Goal: Information Seeking & Learning: Find specific page/section

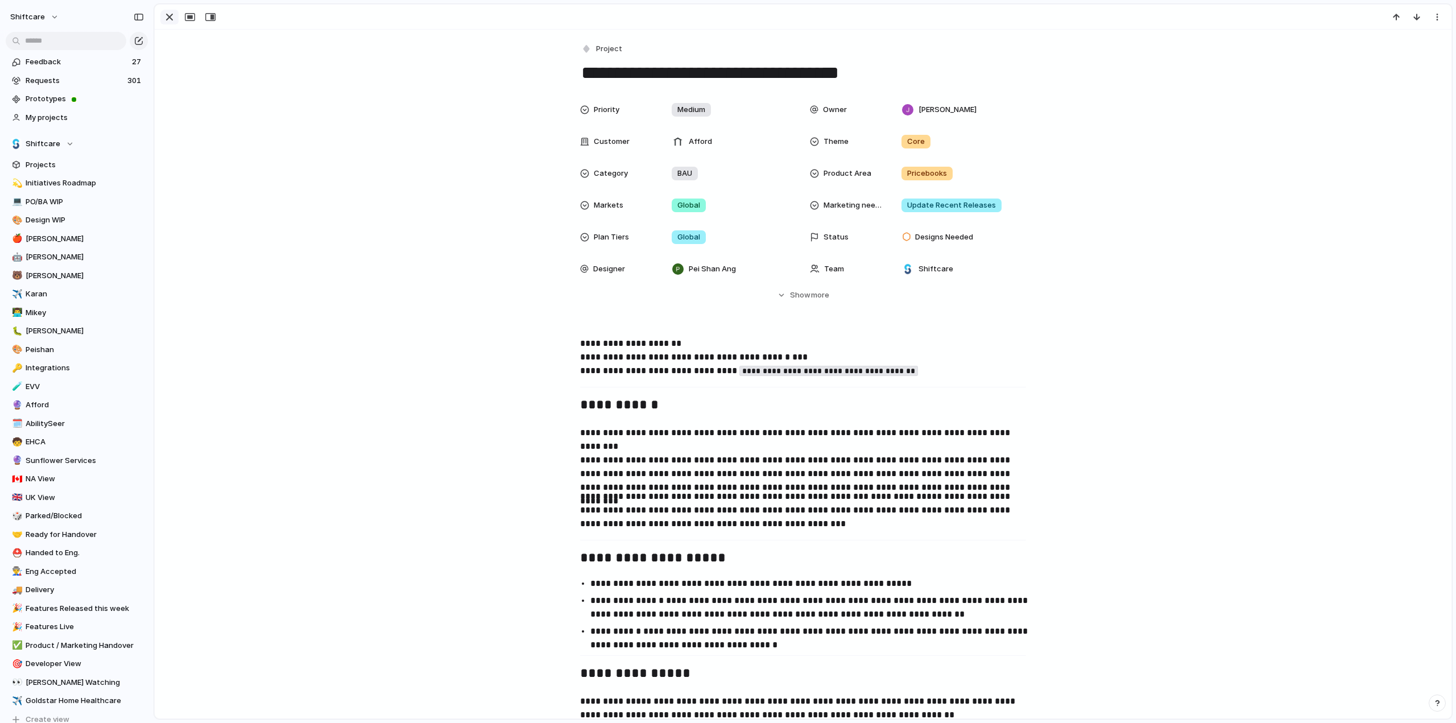
click at [168, 18] on div "button" at bounding box center [170, 17] width 14 height 14
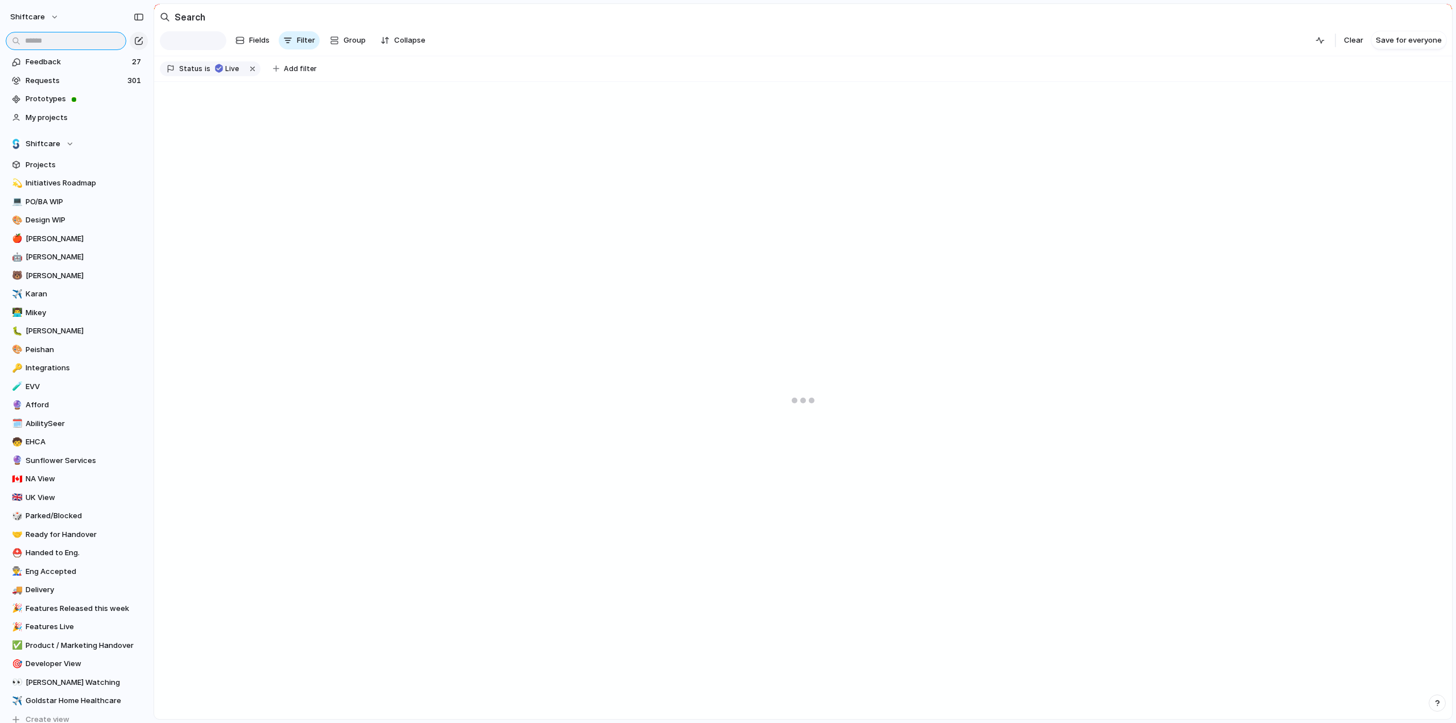
click at [52, 36] on input "text" at bounding box center [66, 41] width 121 height 18
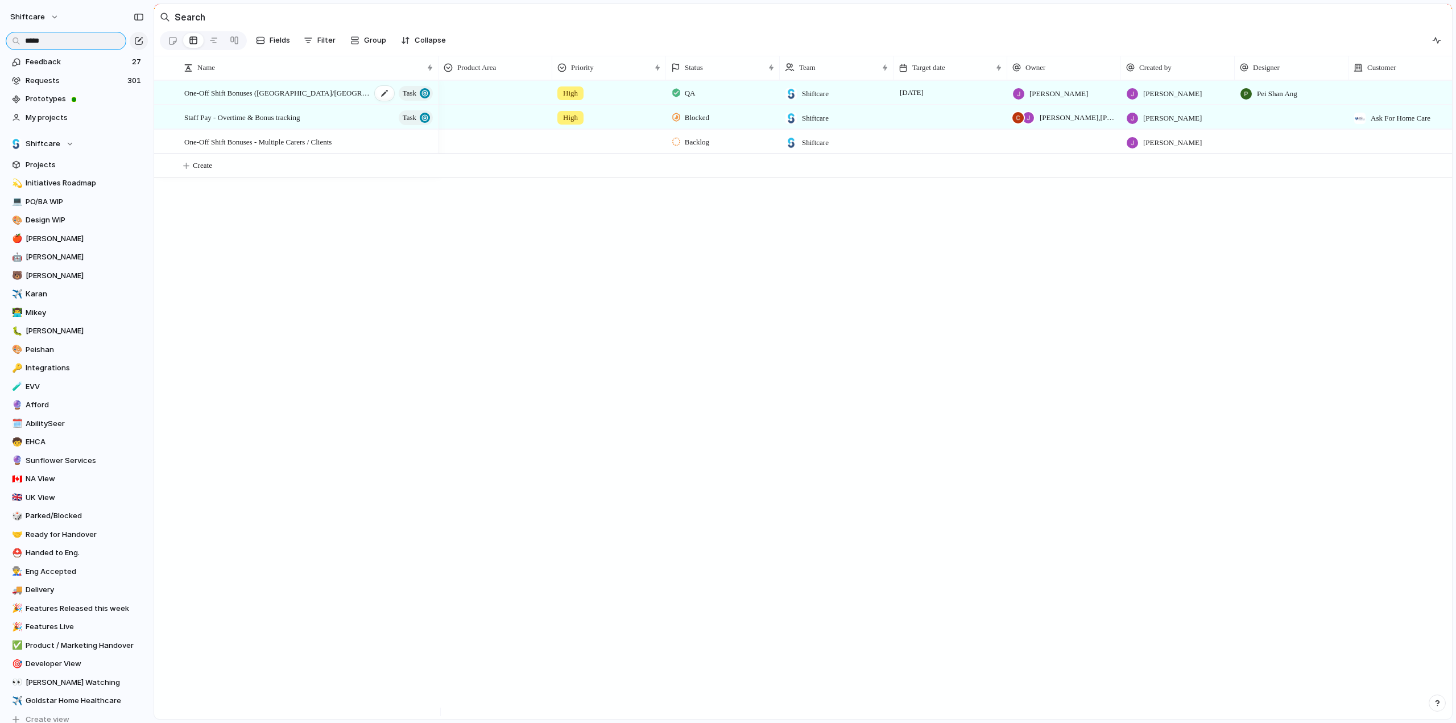
type input "*****"
click at [265, 96] on span "One-Off Shift Bonuses ([GEOGRAPHIC_DATA]/[GEOGRAPHIC_DATA])" at bounding box center [277, 92] width 187 height 13
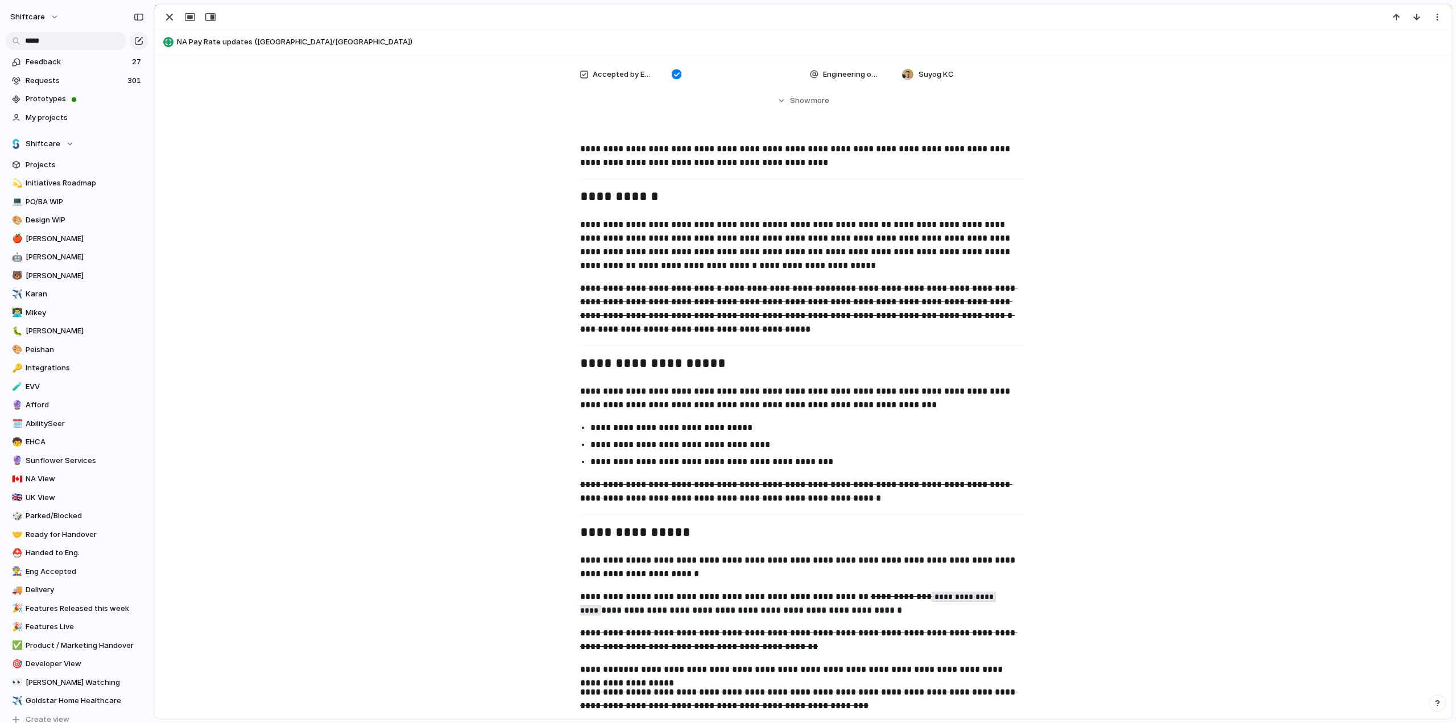
scroll to position [114, 0]
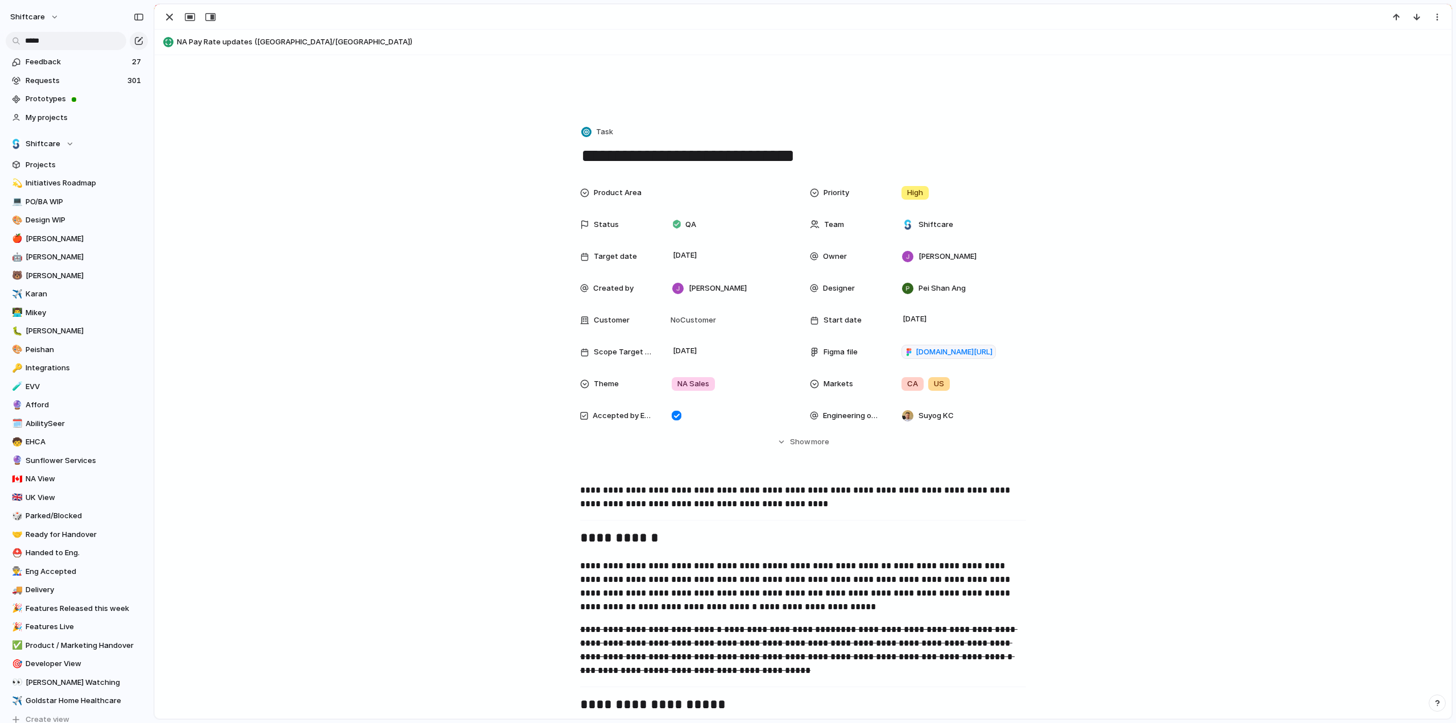
click at [307, 350] on div "Product Area Priority High Status QA Team Shiftcare Target date [DATE] Owner [P…" at bounding box center [803, 314] width 1270 height 266
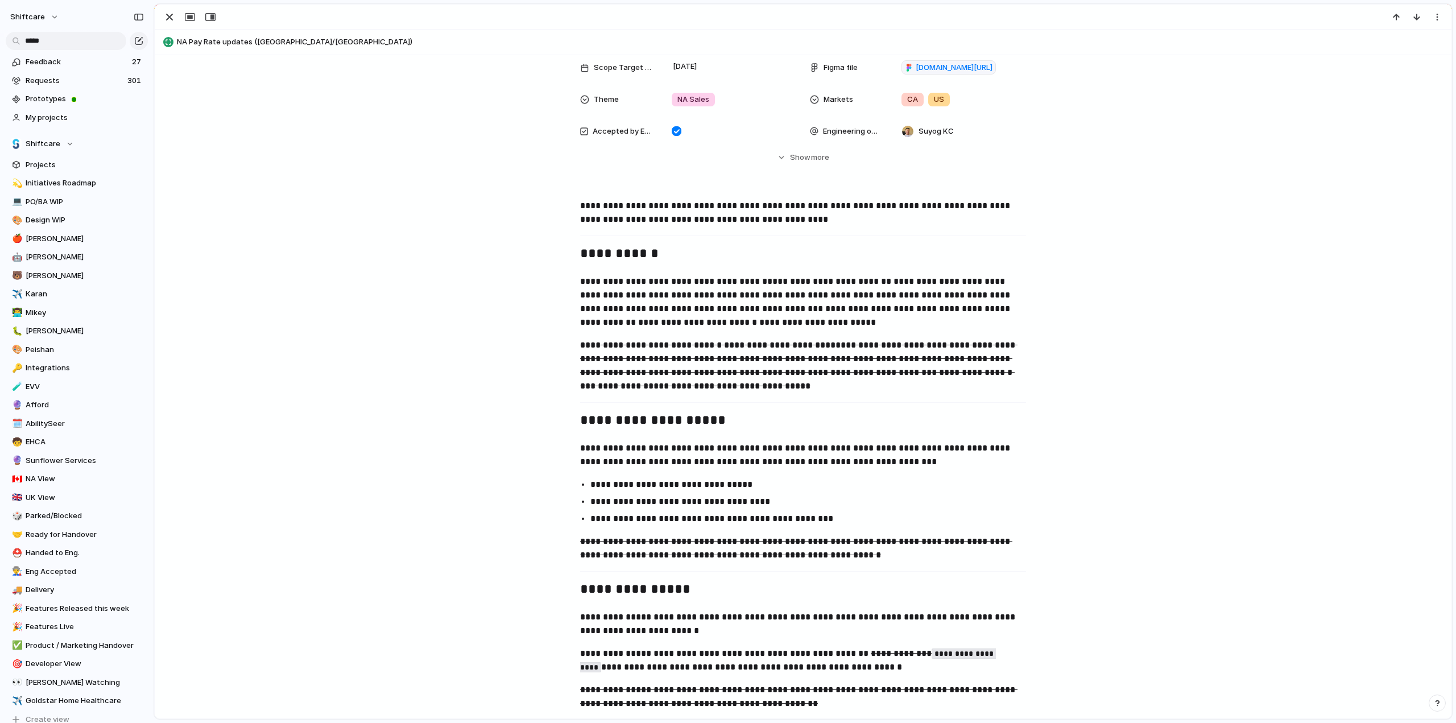
scroll to position [57, 0]
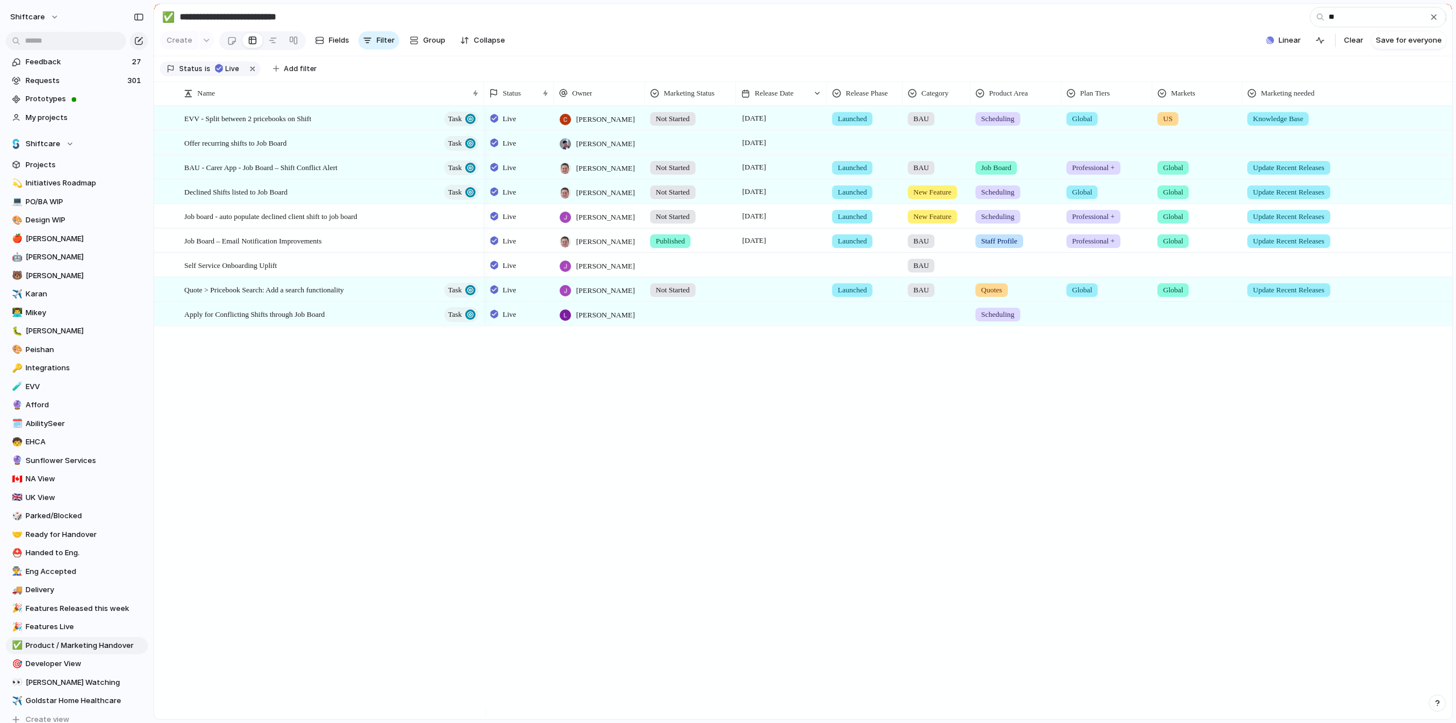
type input "*"
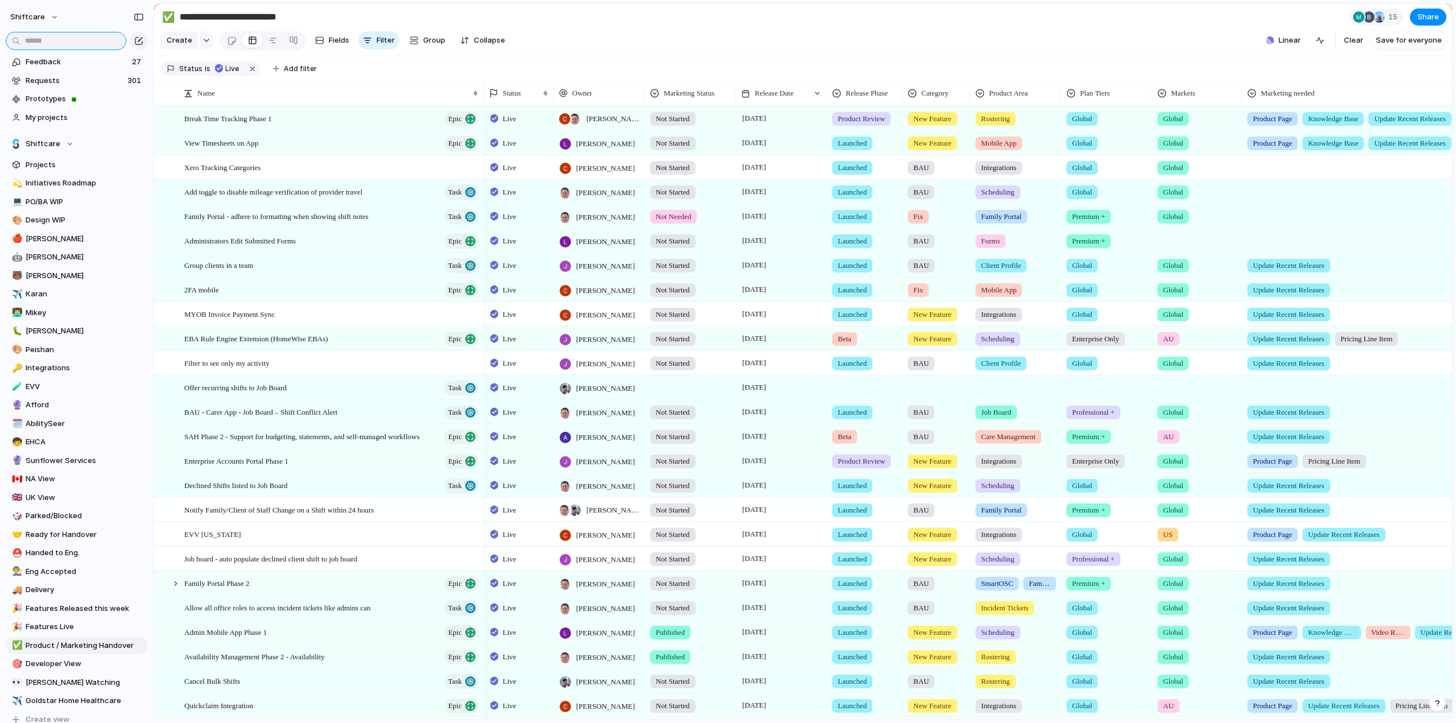
click at [57, 44] on input "text" at bounding box center [66, 41] width 121 height 18
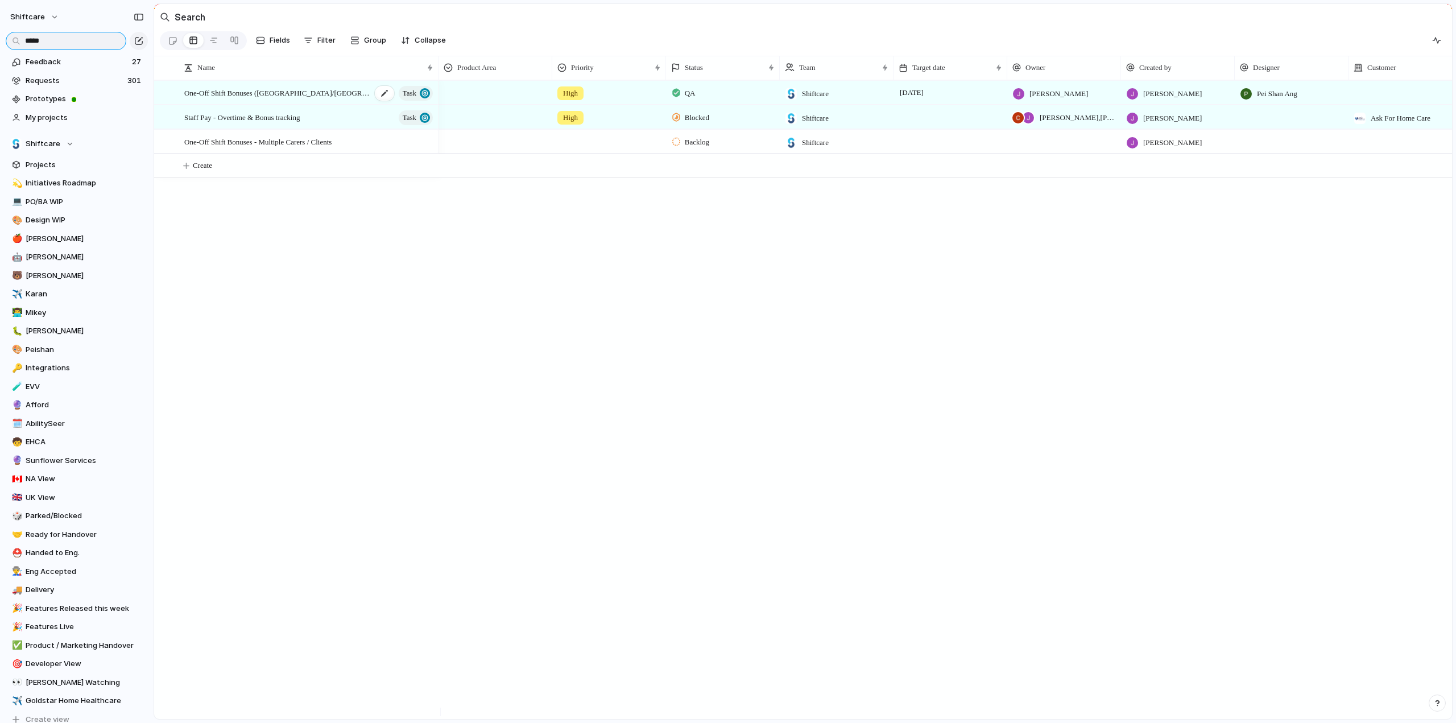
type input "*****"
click at [226, 97] on span "One-Off Shift Bonuses ([GEOGRAPHIC_DATA]/[GEOGRAPHIC_DATA])" at bounding box center [277, 92] width 187 height 13
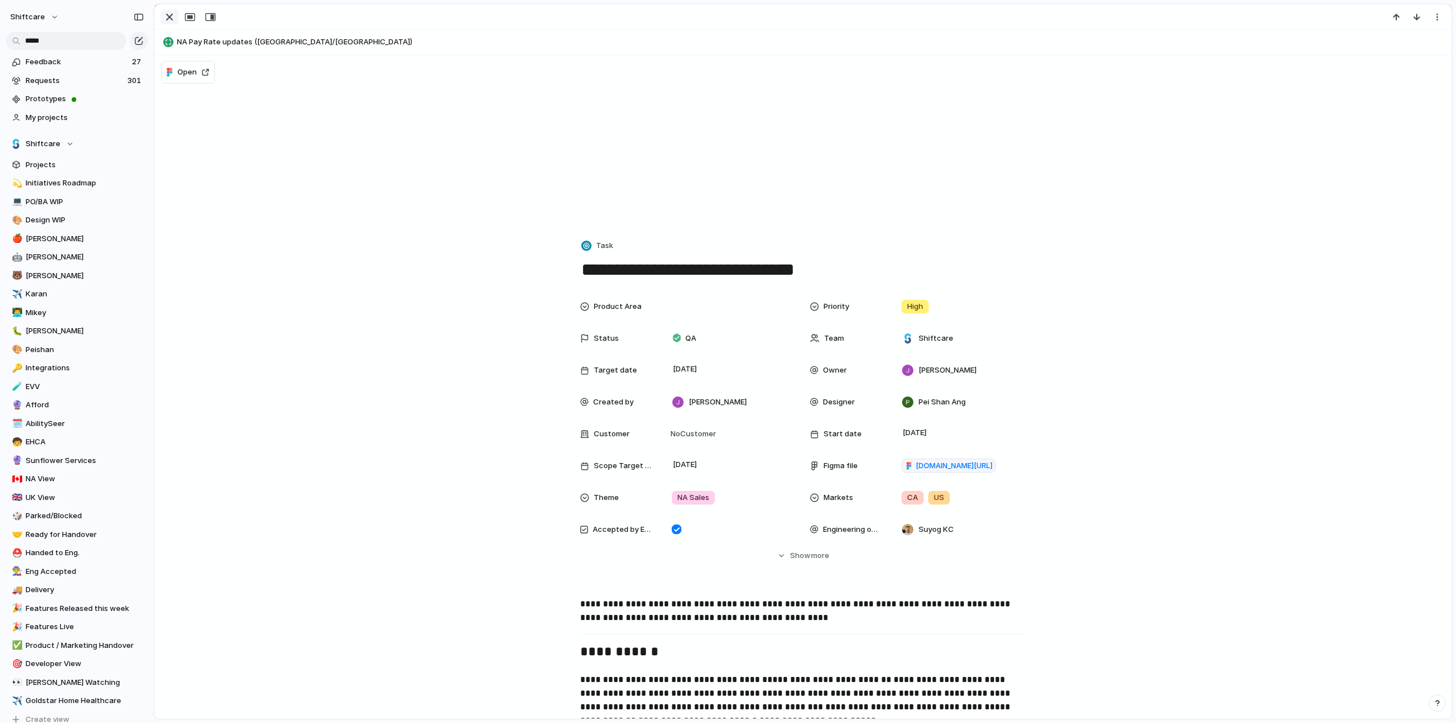
click at [165, 15] on div "button" at bounding box center [170, 17] width 14 height 14
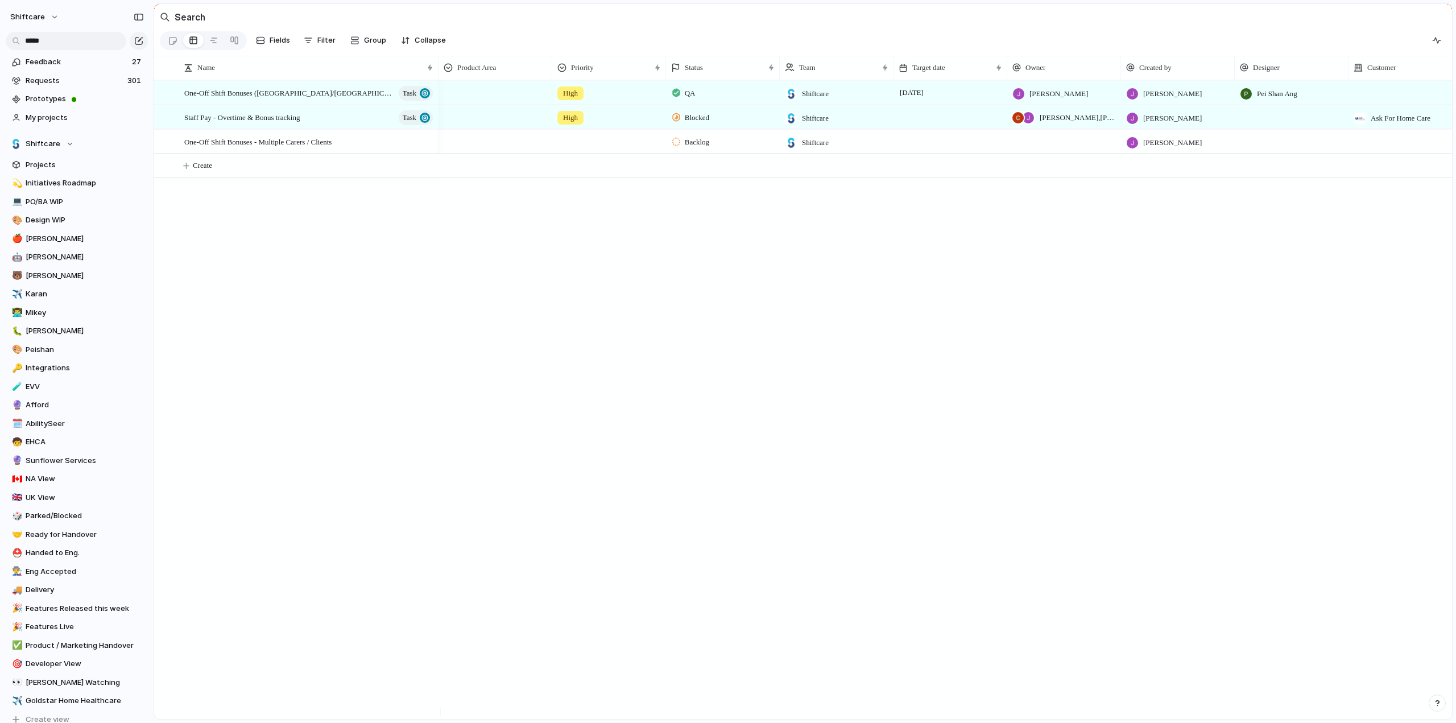
click at [710, 92] on div "QA" at bounding box center [723, 91] width 113 height 20
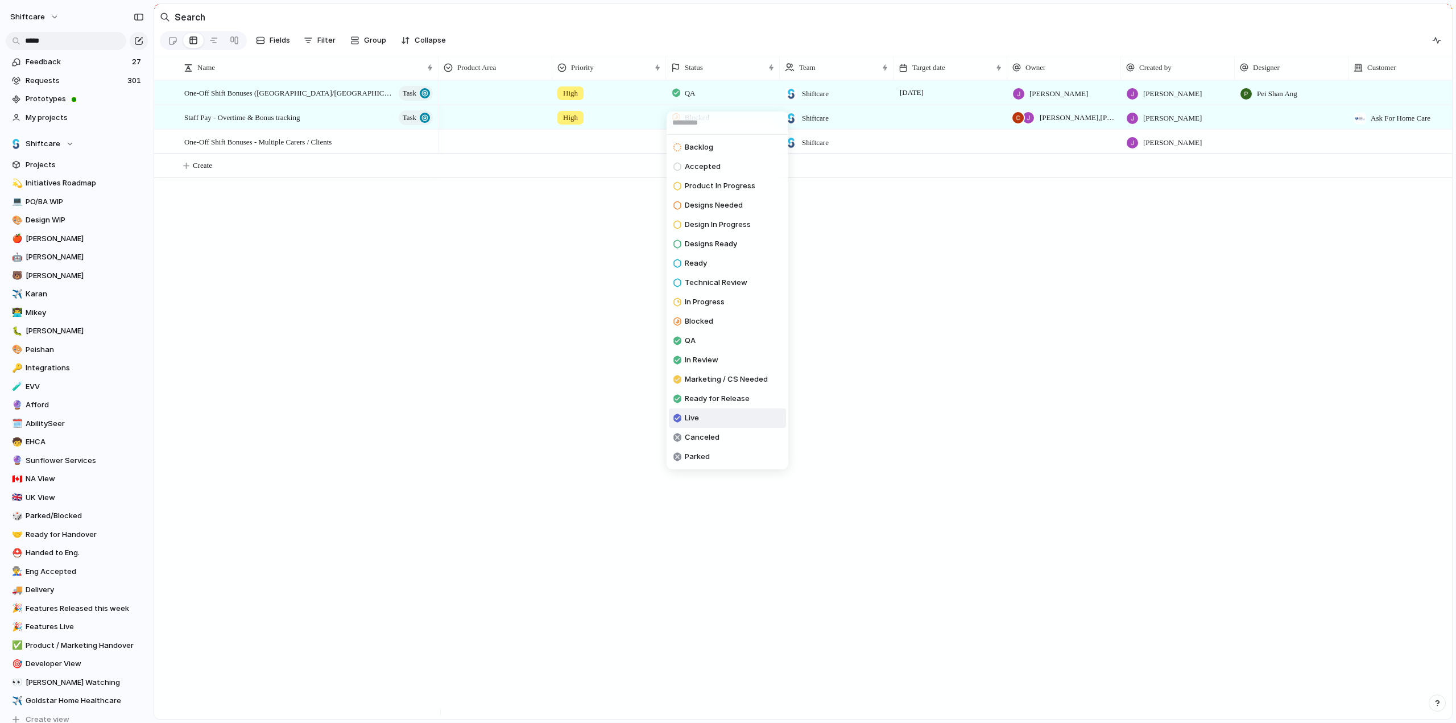
drag, startPoint x: 695, startPoint y: 416, endPoint x: 573, endPoint y: 250, distance: 206.7
click at [695, 416] on span "Live" at bounding box center [692, 417] width 14 height 11
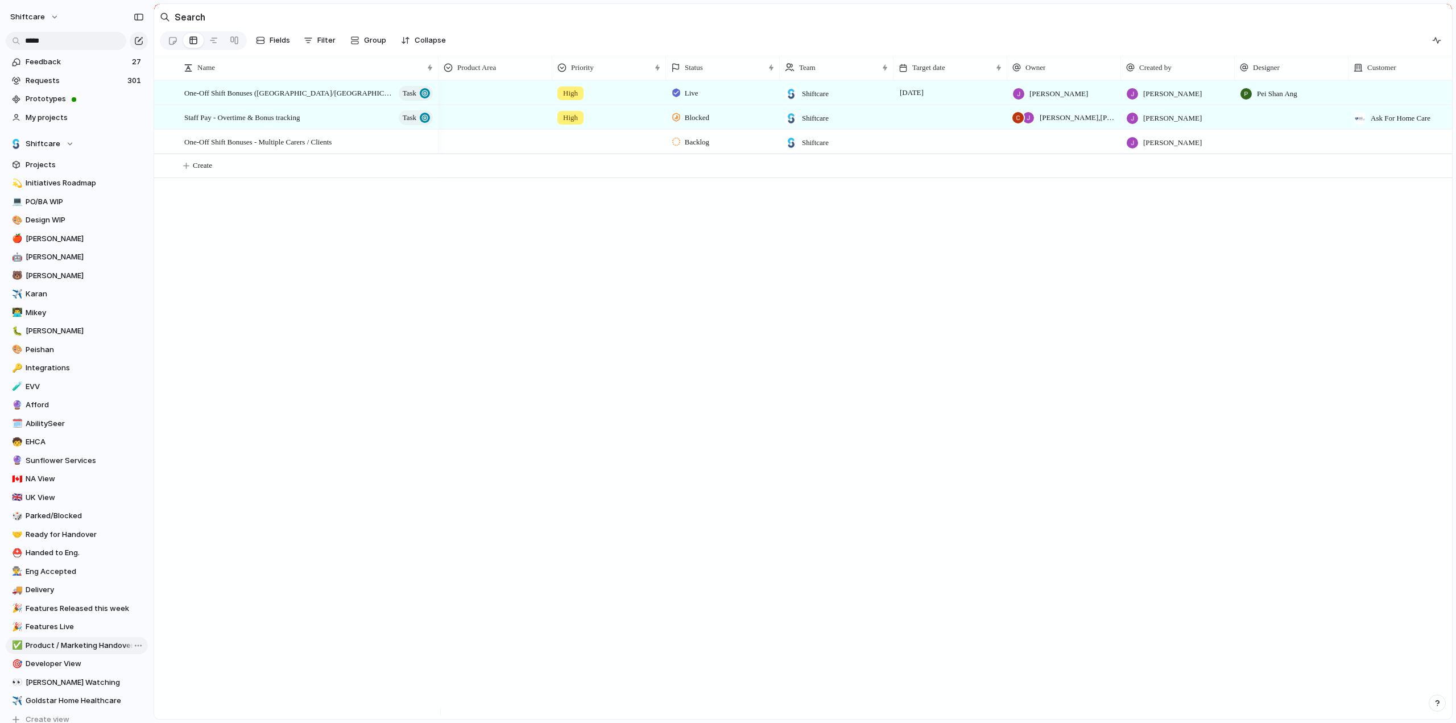
click at [52, 648] on span "Product / Marketing Handover" at bounding box center [85, 645] width 118 height 11
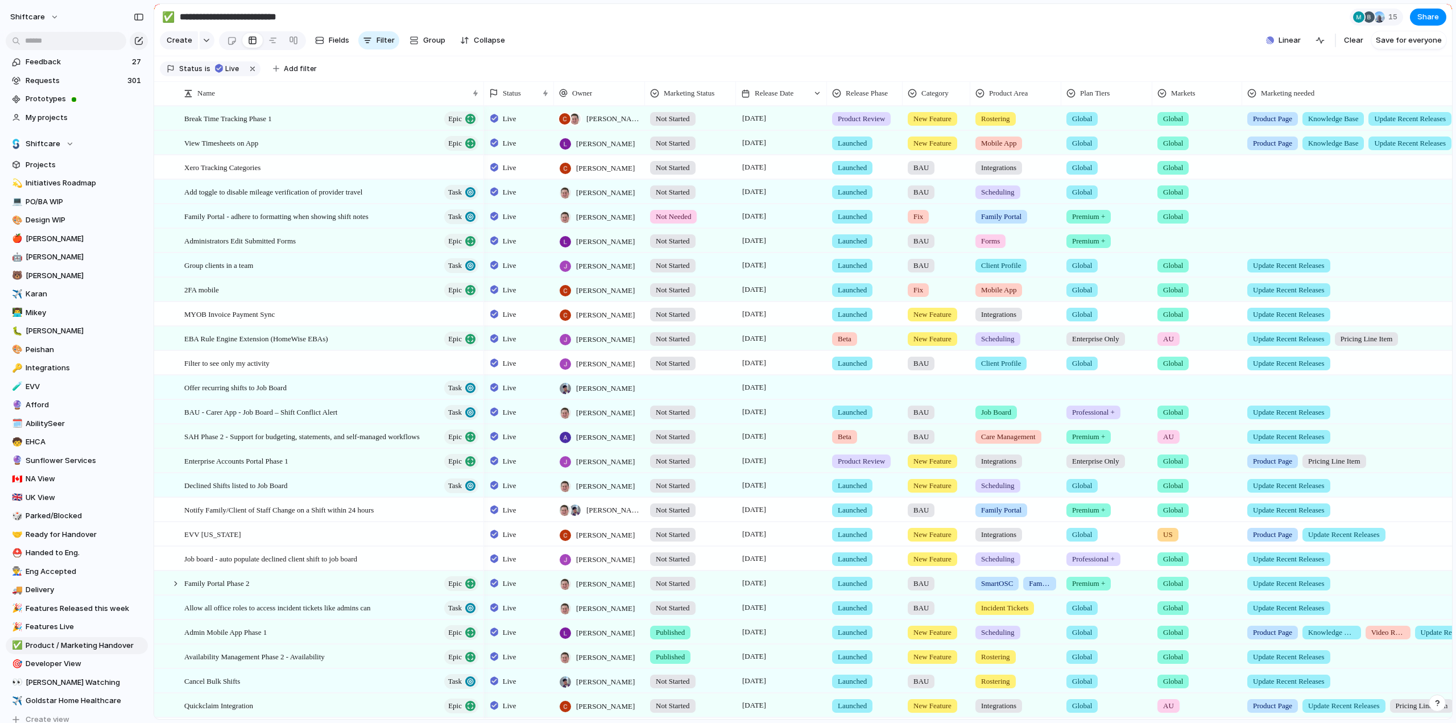
click at [847, 44] on section "Create Fields Filter Group Zoom Collapse Linear Clear Save for everyone" at bounding box center [803, 42] width 1298 height 27
click at [784, 40] on section "Create Fields Filter Group Zoom Collapse Linear Clear Save for everyone" at bounding box center [803, 42] width 1298 height 27
click at [1376, 18] on input "text" at bounding box center [1378, 17] width 137 height 20
click at [1367, 26] on input "text" at bounding box center [1378, 17] width 137 height 20
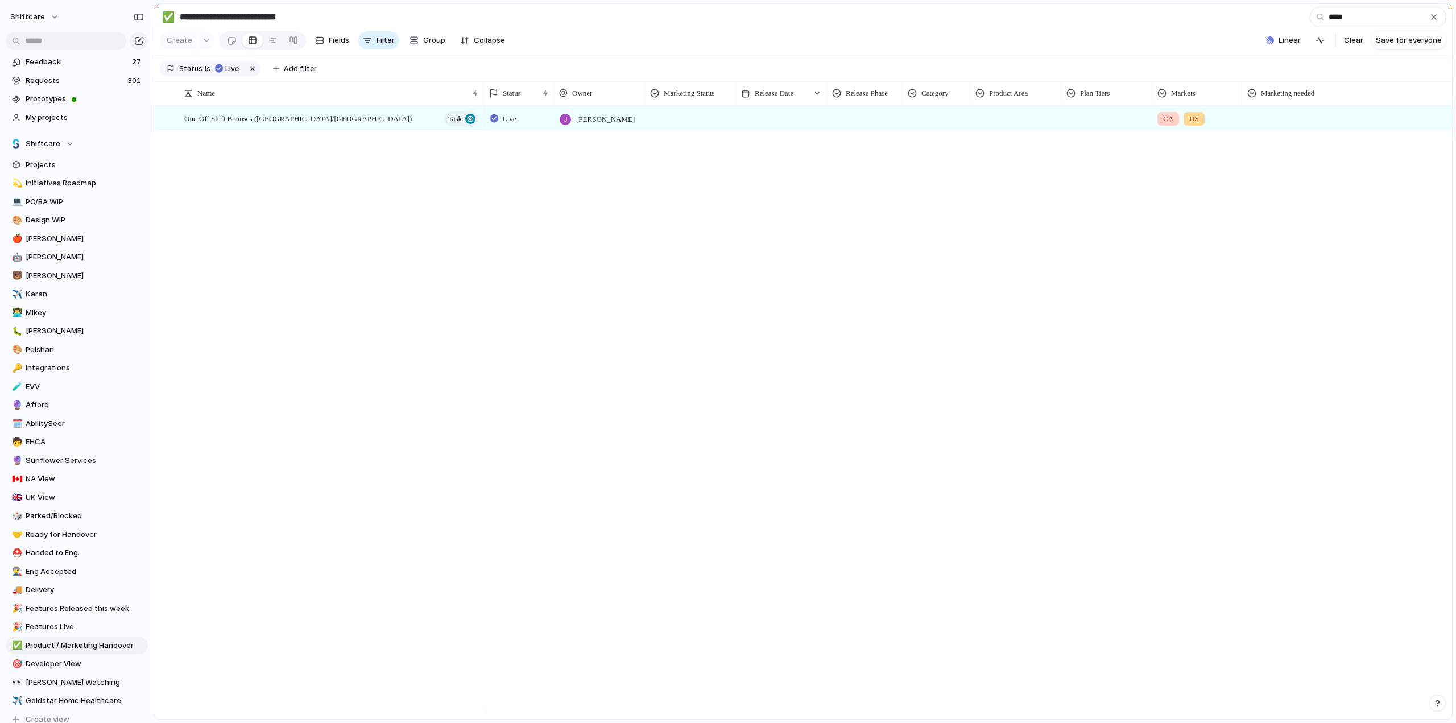
type input "*****"
click at [664, 126] on div at bounding box center [691, 116] width 90 height 19
drag, startPoint x: 661, startPoint y: 164, endPoint x: 778, endPoint y: 128, distance: 122.7
click at [661, 164] on li "Not Started" at bounding box center [703, 173] width 111 height 19
click at [774, 125] on div at bounding box center [781, 117] width 91 height 23
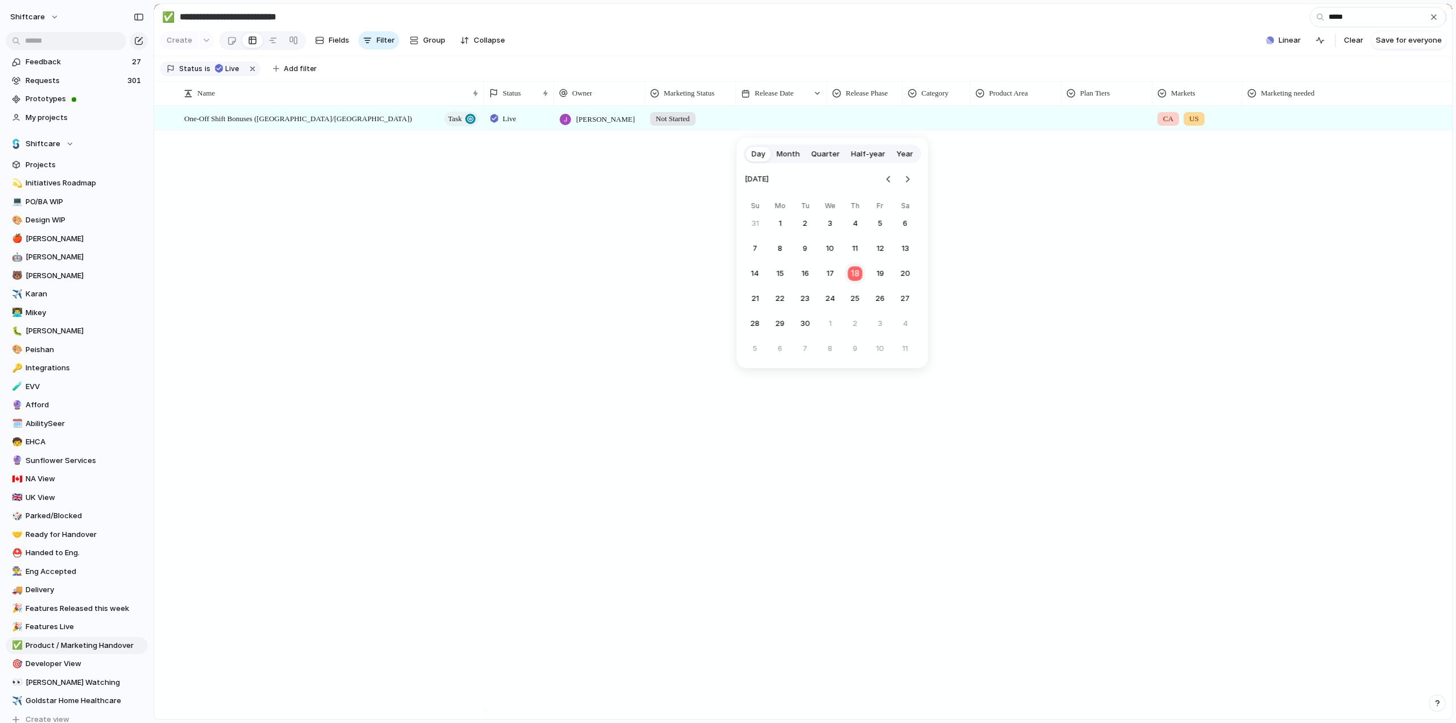
drag, startPoint x: 855, startPoint y: 274, endPoint x: 857, endPoint y: 129, distance: 145.1
click at [855, 274] on button "18" at bounding box center [855, 273] width 20 height 20
click at [858, 126] on div at bounding box center [865, 116] width 75 height 19
drag, startPoint x: 847, startPoint y: 230, endPoint x: 920, endPoint y: 131, distance: 122.9
click at [847, 230] on span "Launched" at bounding box center [858, 231] width 36 height 11
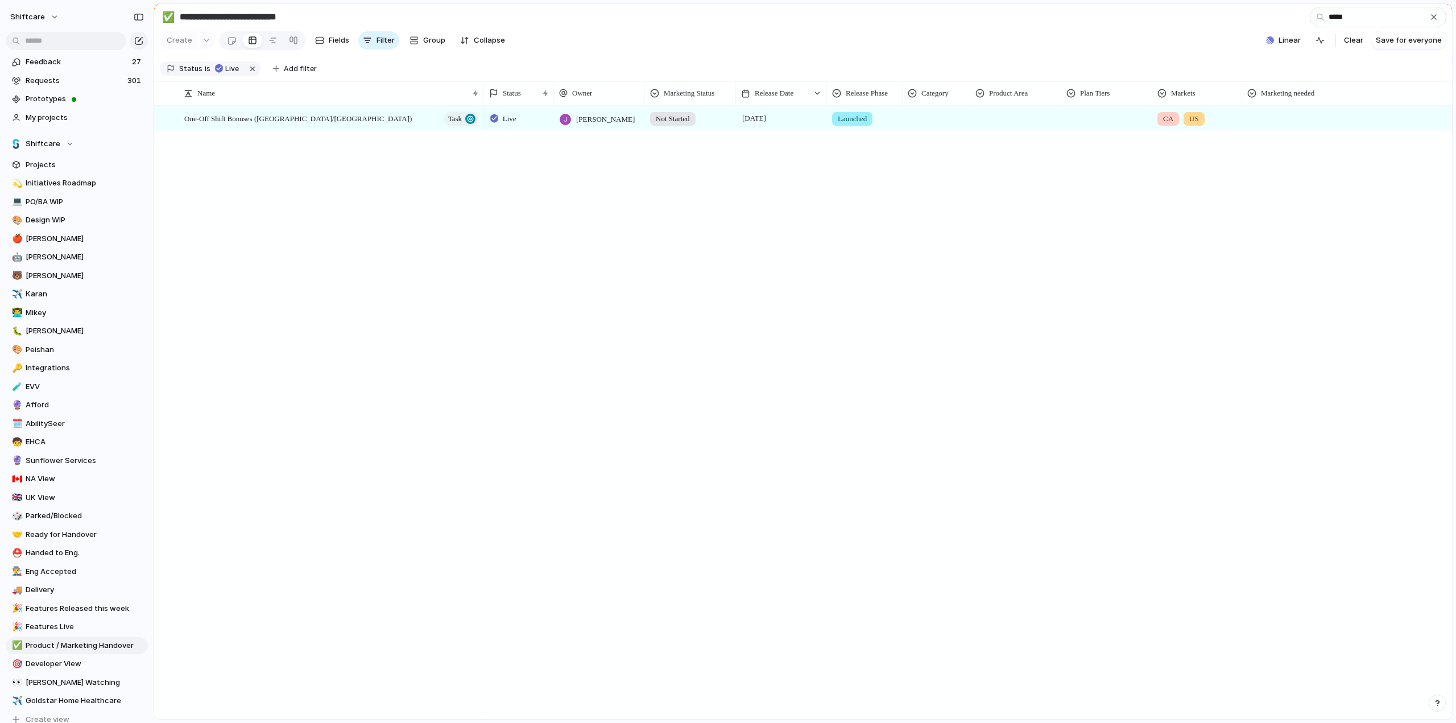
click at [923, 126] on div at bounding box center [936, 116] width 67 height 19
click at [912, 191] on div at bounding box center [915, 193] width 20 height 20
click at [990, 130] on div "BAU New Feature Fix Product Line" at bounding box center [728, 361] width 1456 height 723
click at [1001, 126] on div at bounding box center [1016, 116] width 90 height 19
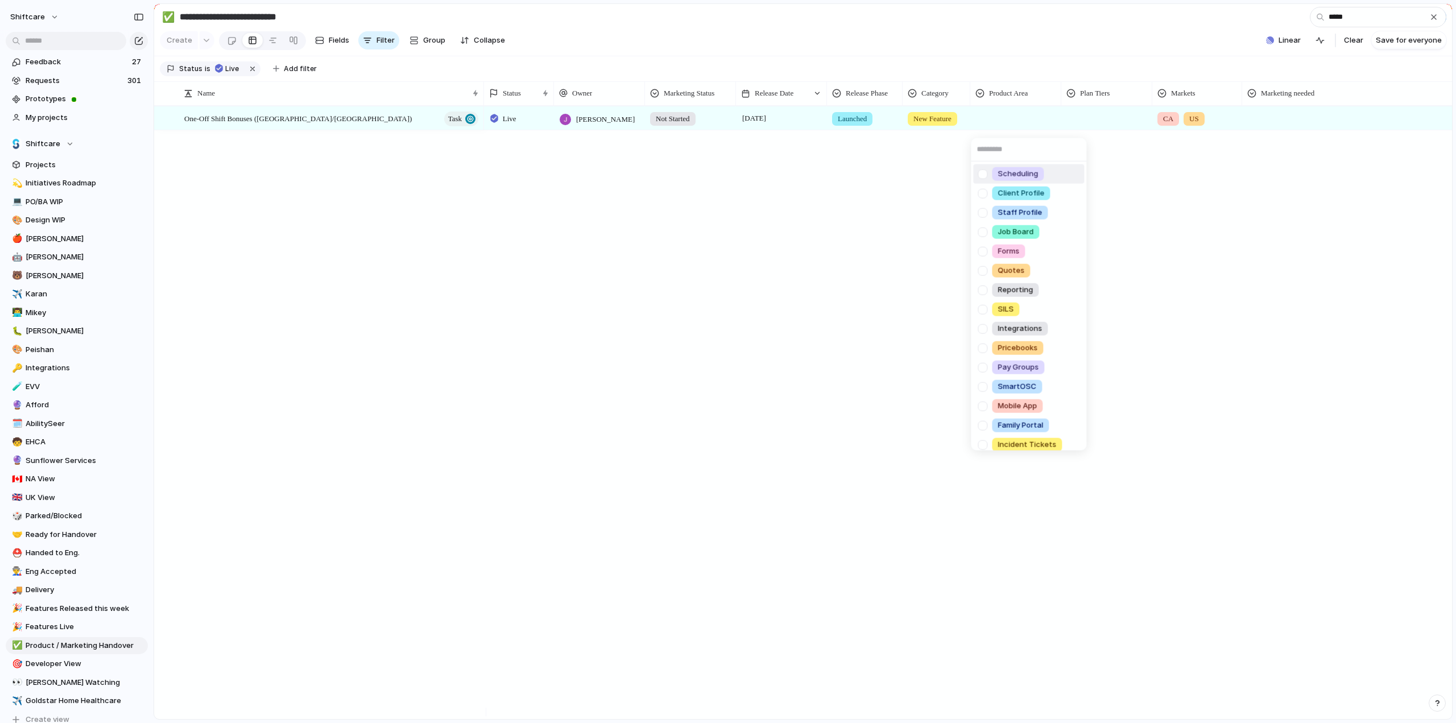
click at [983, 177] on div at bounding box center [983, 174] width 20 height 20
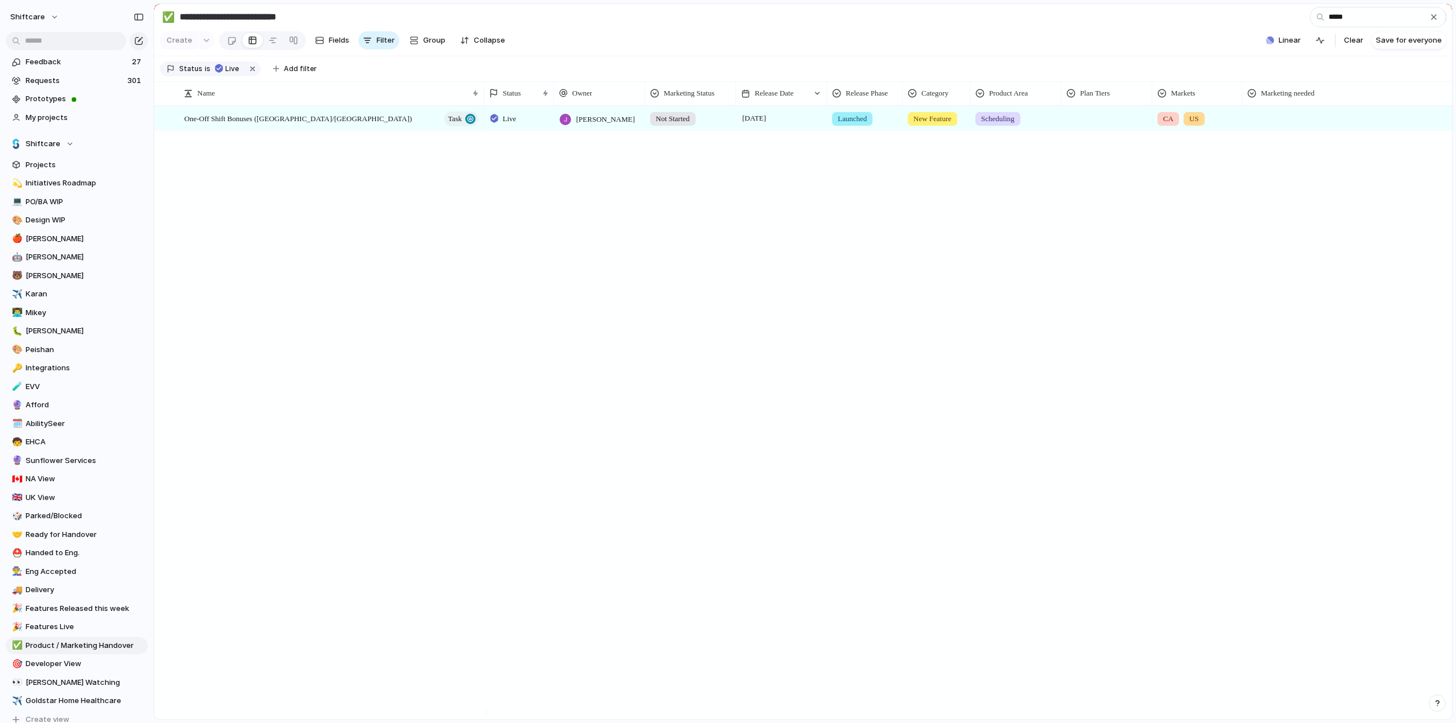
click at [1095, 123] on div "Scheduling Client Profile Staff Profile Job Board Forms Quotes Reporting SILS I…" at bounding box center [728, 361] width 1456 height 723
click at [1084, 126] on div at bounding box center [1107, 116] width 90 height 19
drag, startPoint x: 1086, startPoint y: 175, endPoint x: 1256, endPoint y: 122, distance: 178.1
click at [1086, 175] on span "Global" at bounding box center [1085, 173] width 23 height 11
click at [1284, 123] on div at bounding box center [1370, 116] width 255 height 19
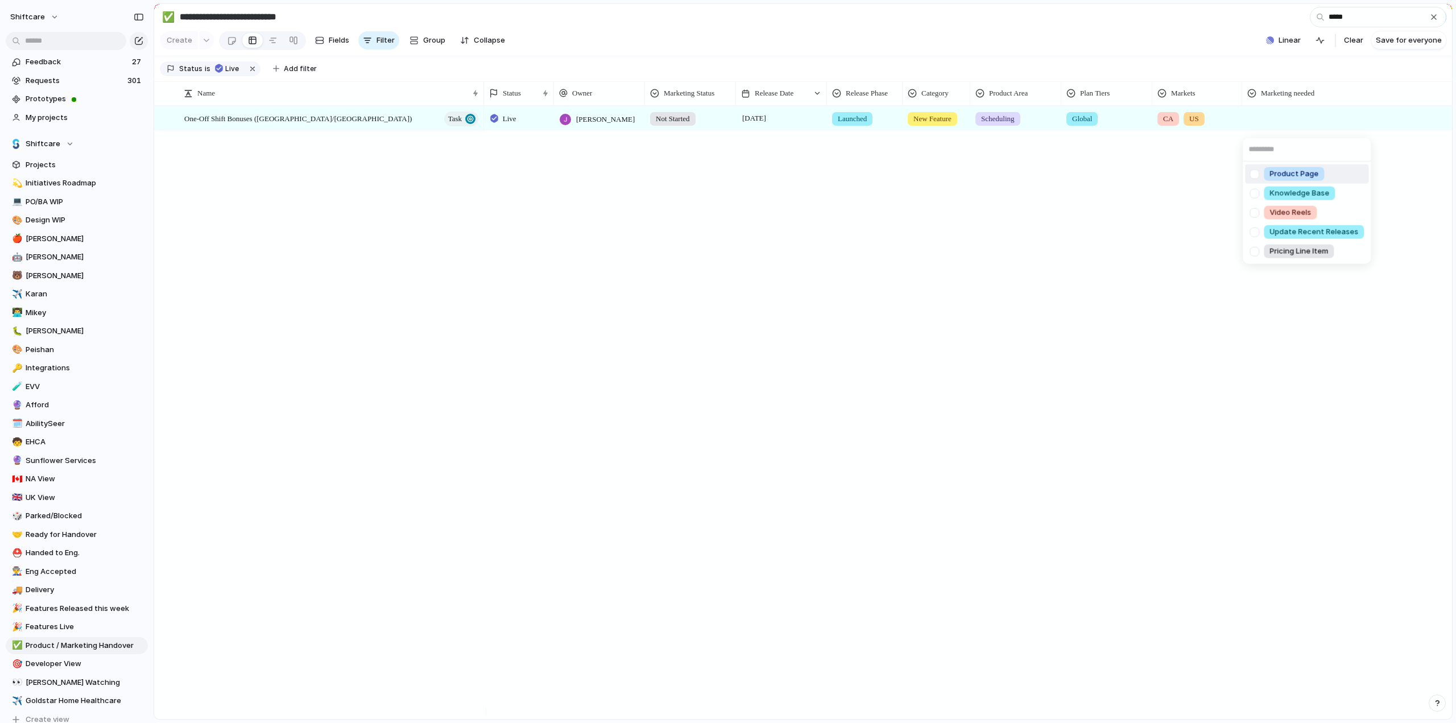
click at [1254, 178] on div at bounding box center [1255, 174] width 20 height 20
click at [1252, 194] on div at bounding box center [1255, 193] width 20 height 20
click at [1254, 234] on div at bounding box center [1255, 232] width 20 height 20
click at [1254, 211] on div at bounding box center [1255, 212] width 20 height 20
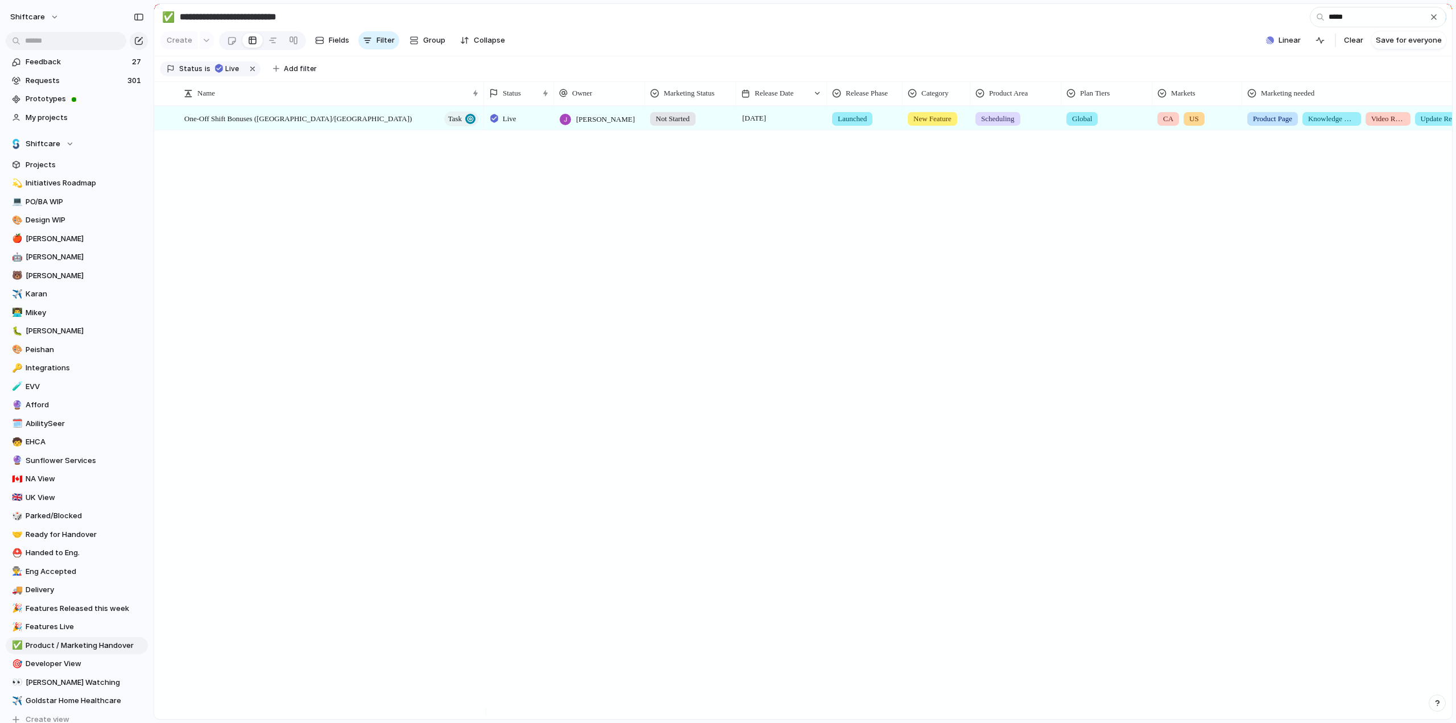
click at [784, 269] on div "Product Page Knowledge Base Video Reels Update Recent Releases Pricing Line Item" at bounding box center [728, 361] width 1456 height 723
click at [76, 45] on input "text" at bounding box center [66, 41] width 121 height 18
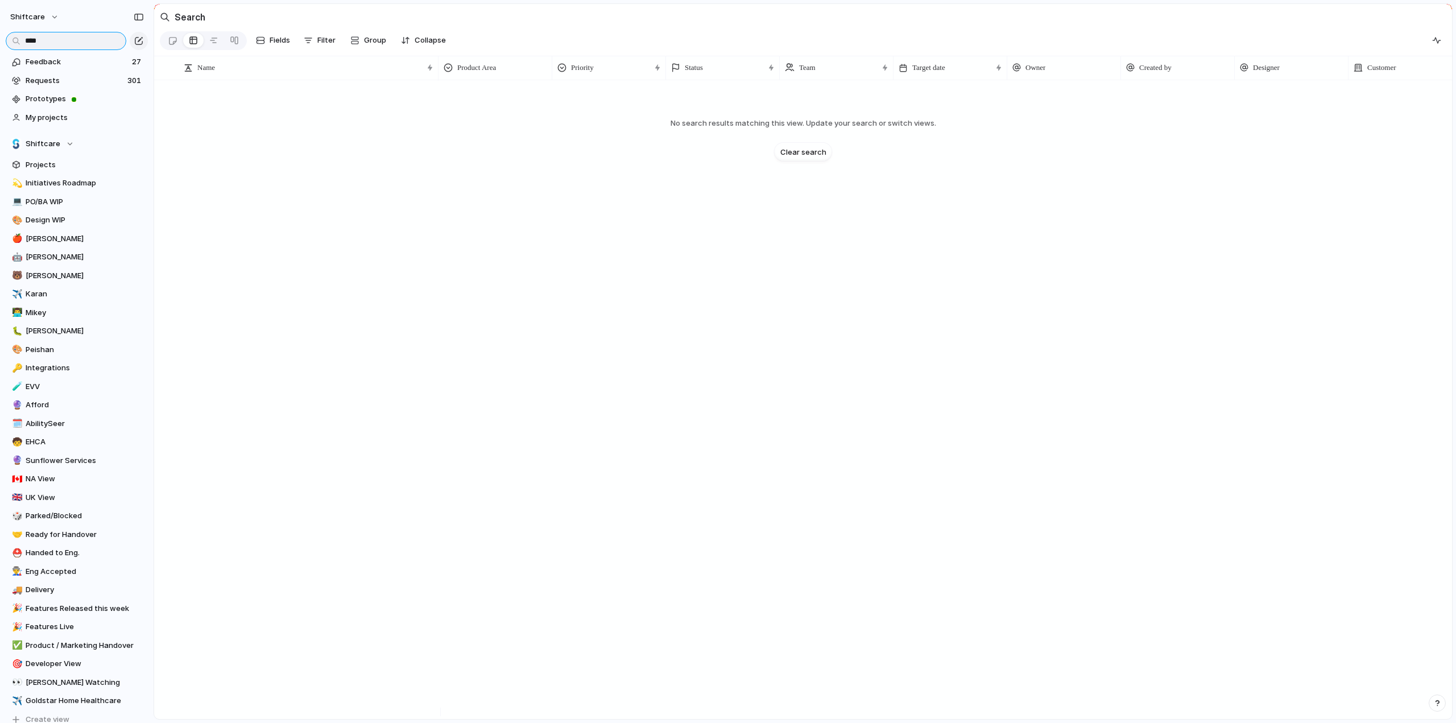
type input "*****"
drag, startPoint x: 49, startPoint y: 44, endPoint x: 16, endPoint y: 41, distance: 33.1
click at [16, 41] on input "*****" at bounding box center [66, 41] width 121 height 18
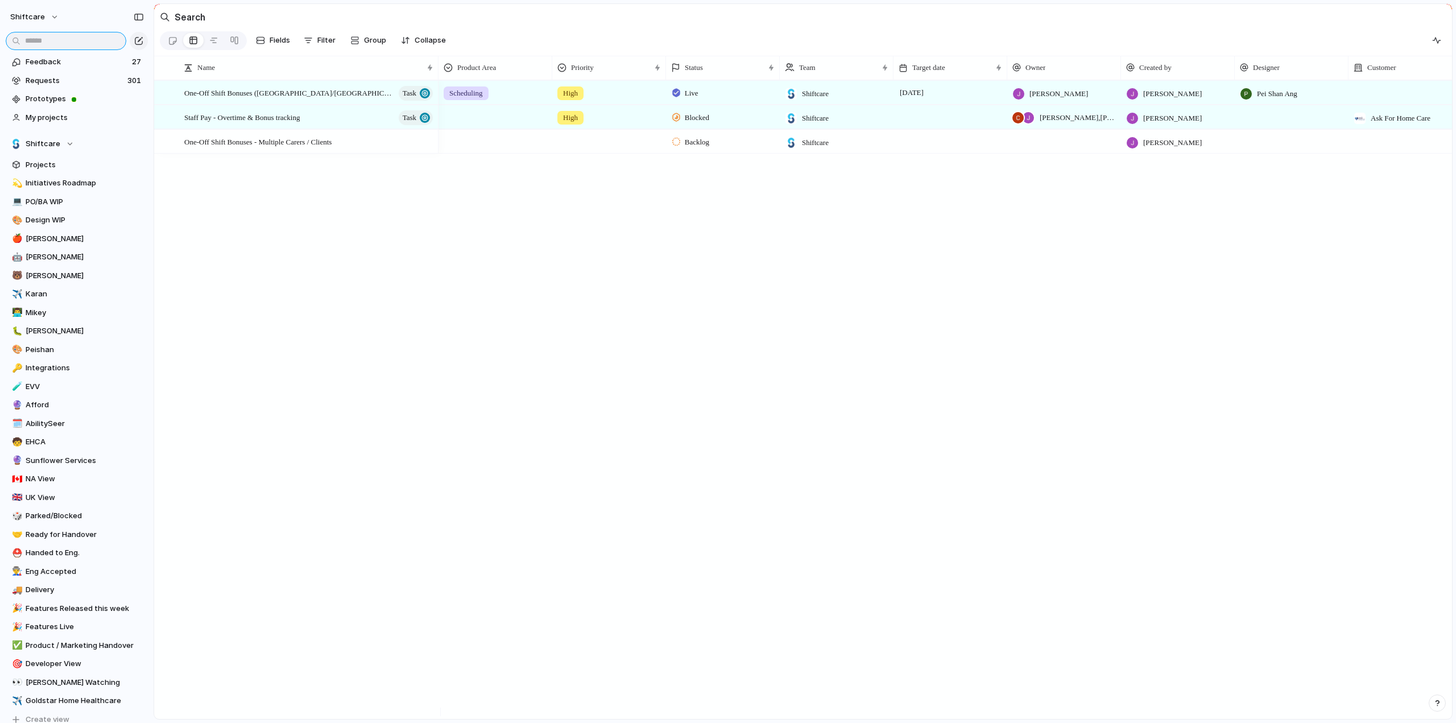
drag, startPoint x: 28, startPoint y: 39, endPoint x: 35, endPoint y: 40, distance: 6.9
click at [28, 39] on input "text" at bounding box center [66, 41] width 121 height 18
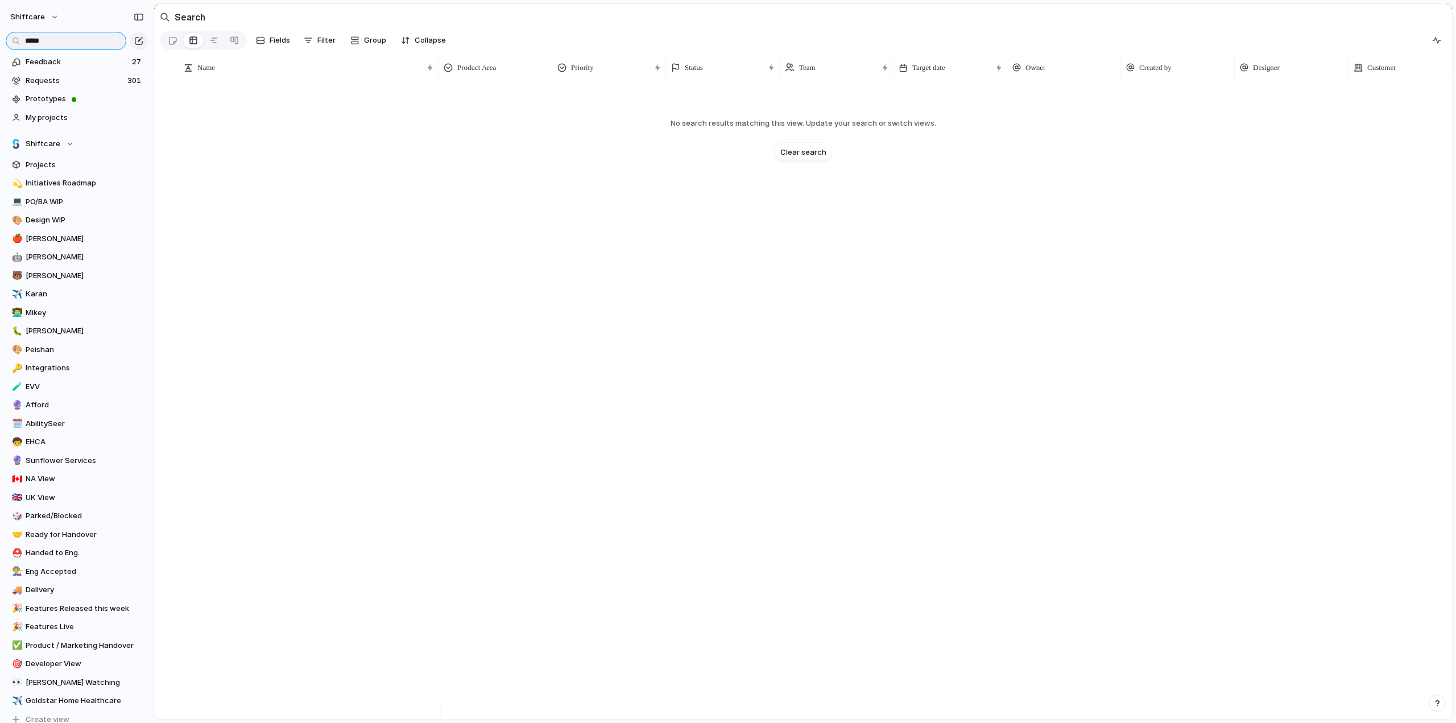
type input "*****"
click at [360, 155] on div at bounding box center [803, 399] width 1298 height 639
drag, startPoint x: 96, startPoint y: 46, endPoint x: 82, endPoint y: 45, distance: 14.3
click at [96, 46] on input "*****" at bounding box center [66, 41] width 121 height 18
drag, startPoint x: 80, startPoint y: 44, endPoint x: 2, endPoint y: 39, distance: 78.6
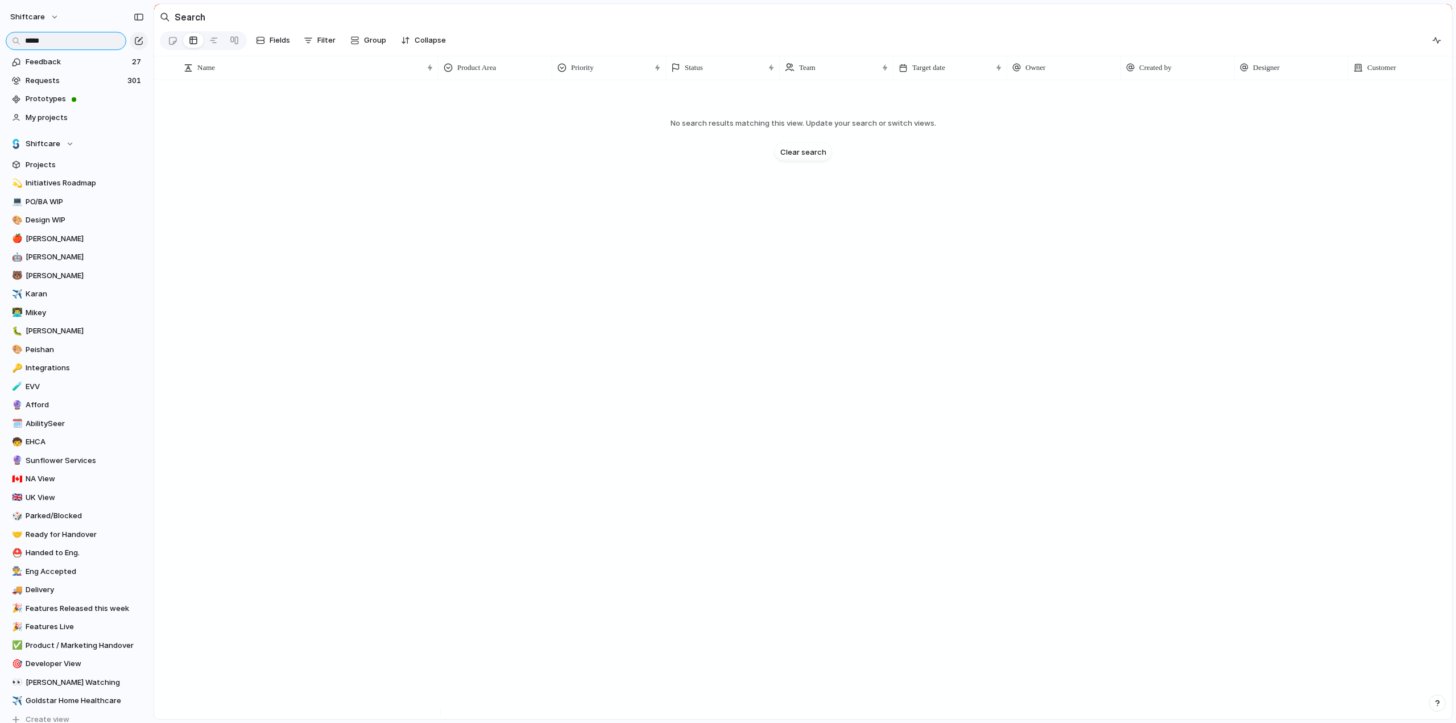
click at [2, 39] on div "*****" at bounding box center [77, 40] width 154 height 20
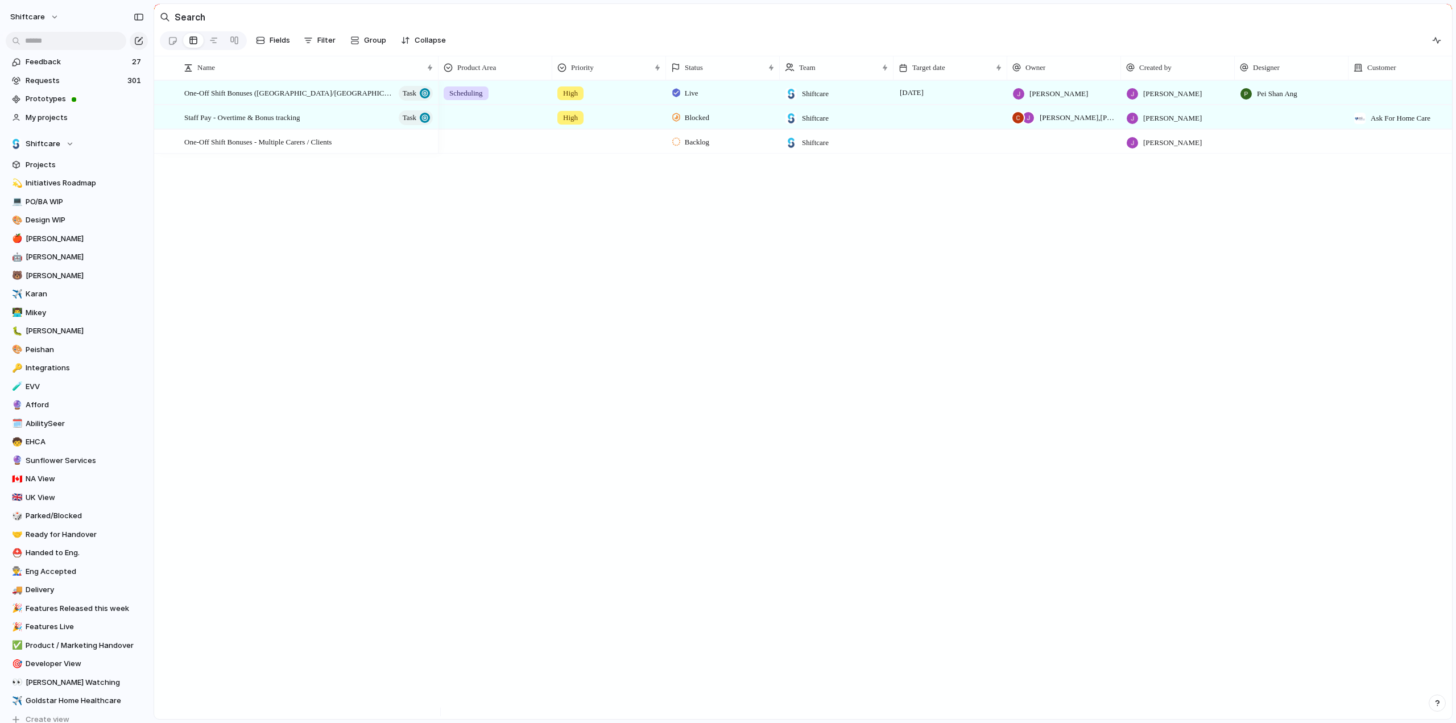
click at [315, 243] on div "One-Off Shift Bonuses (US/CA) Task Staff Pay - Overtime & Bonus tracking Task O…" at bounding box center [803, 399] width 1298 height 639
click at [31, 115] on span "My projects" at bounding box center [85, 117] width 118 height 11
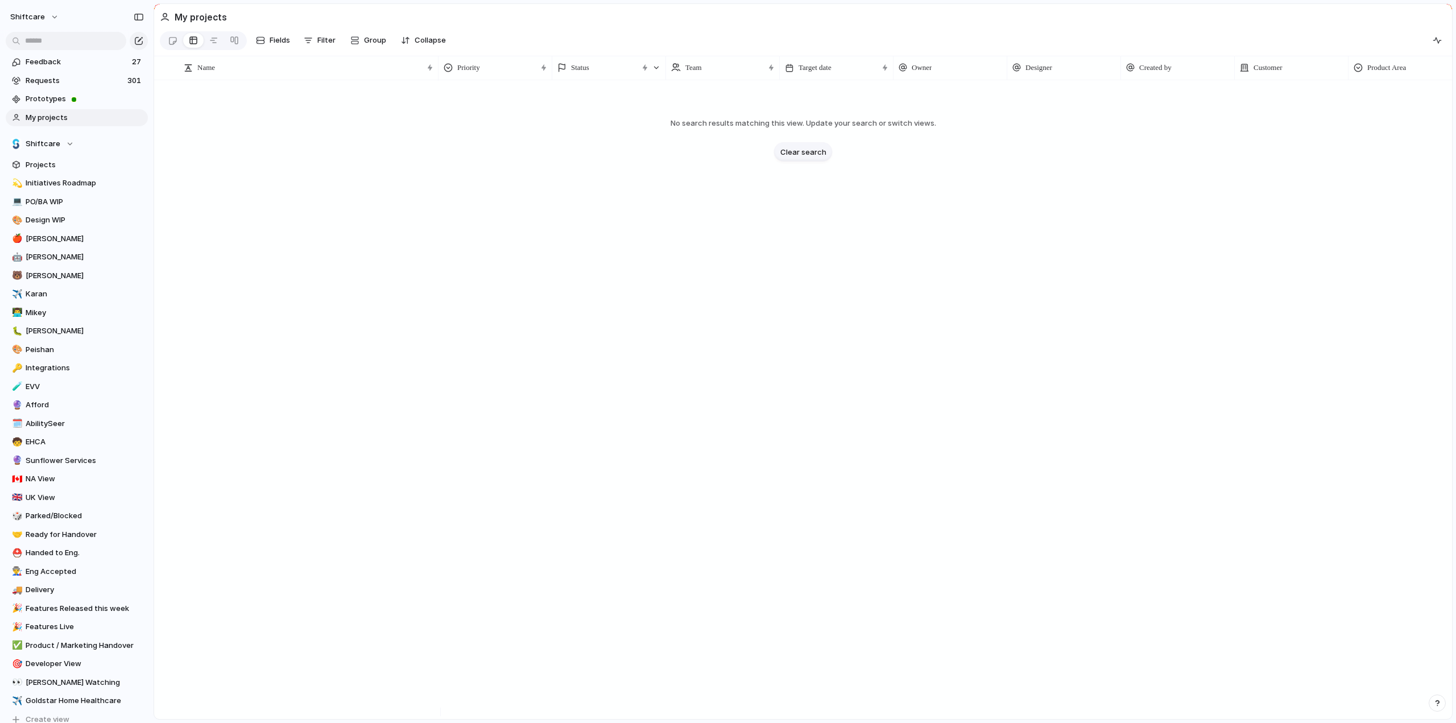
click at [822, 148] on span "Clear search" at bounding box center [803, 151] width 46 height 11
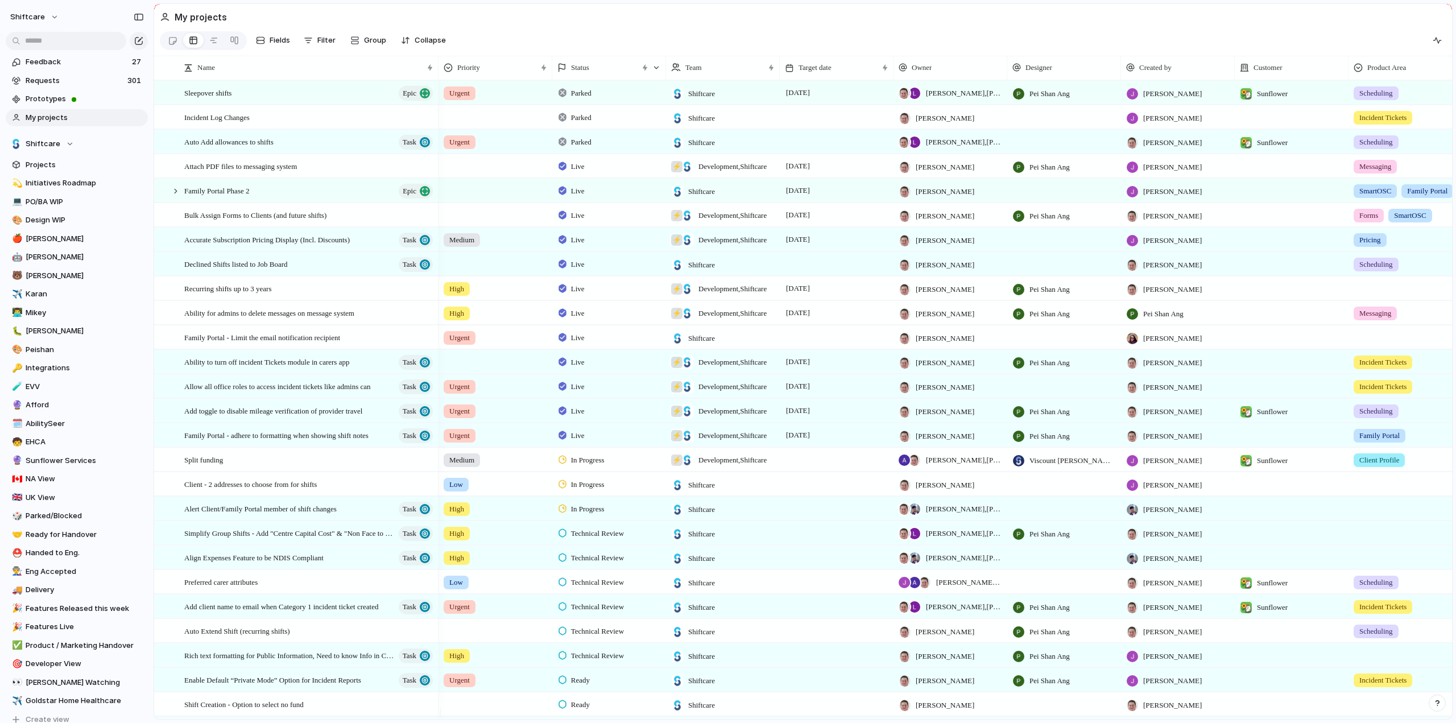
drag, startPoint x: 63, startPoint y: 50, endPoint x: 50, endPoint y: 49, distance: 12.6
click at [62, 50] on div "Feedback 27 Requests 301 Prototypes My projects Shiftcare Projects 💫 Initiative…" at bounding box center [77, 361] width 154 height 723
click at [46, 47] on input "text" at bounding box center [66, 41] width 121 height 18
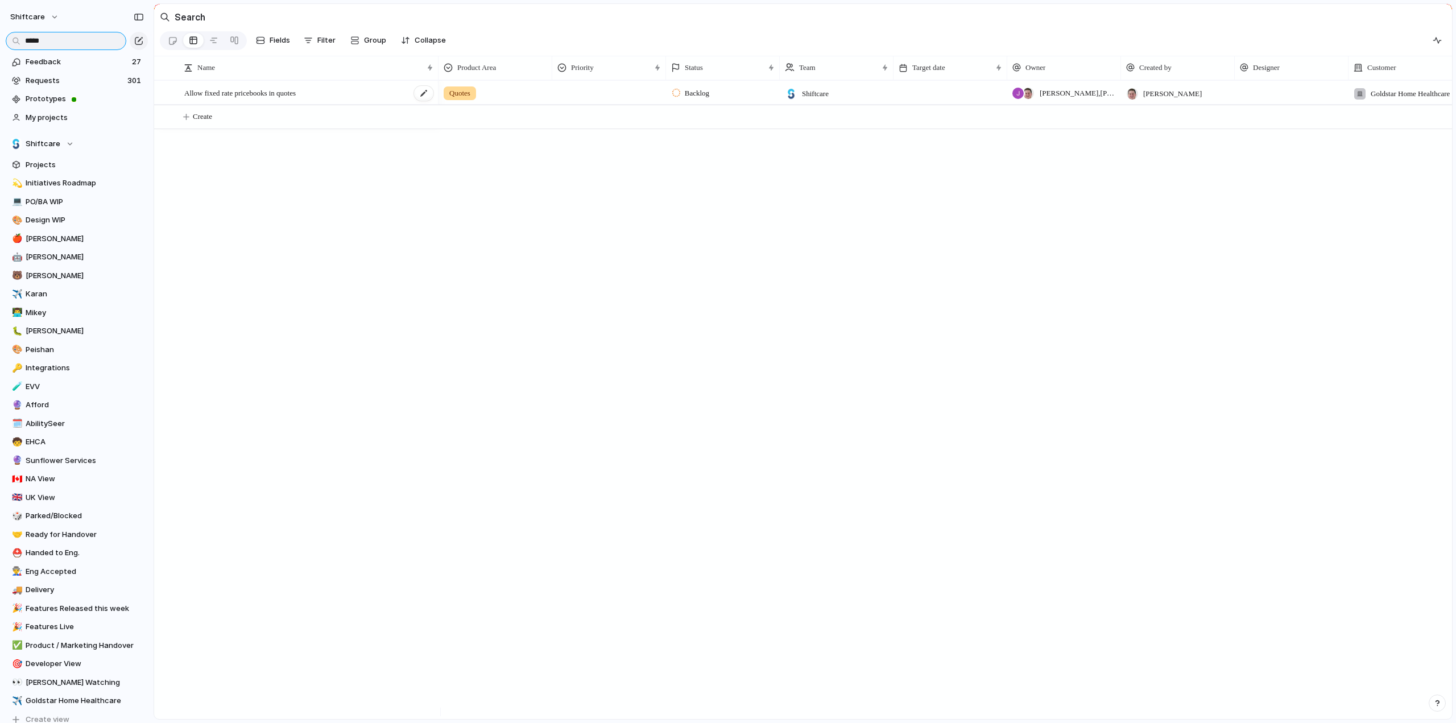
type input "*****"
click at [251, 99] on span "Allow fixed rate pricebooks in quotes" at bounding box center [239, 92] width 111 height 13
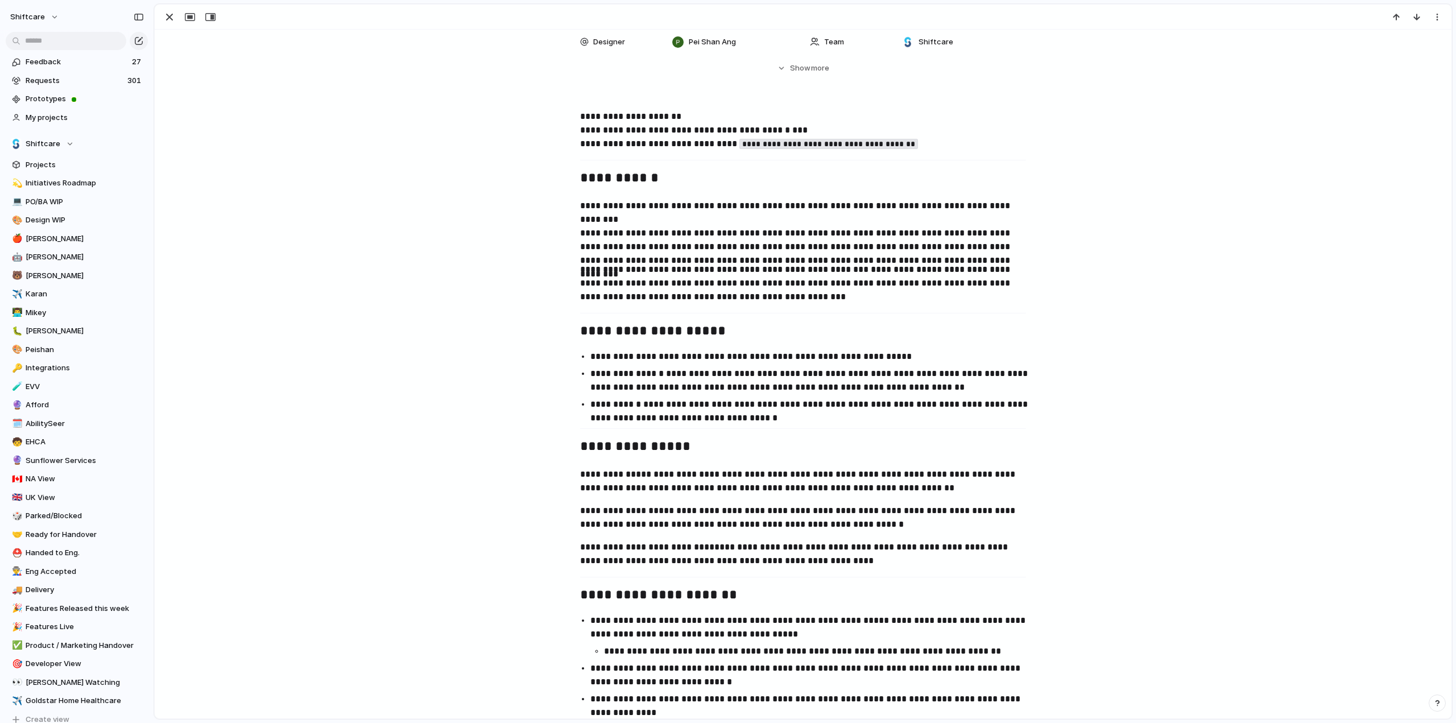
scroll to position [228, 0]
